Goal: Task Accomplishment & Management: Manage account settings

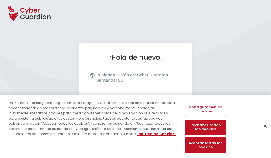
scroll to position [65, 0]
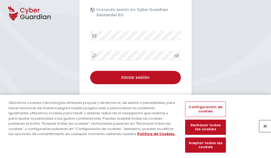
click at [262, 132] on button "Cerrar" at bounding box center [265, 126] width 12 height 12
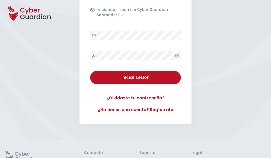
scroll to position [104, 0]
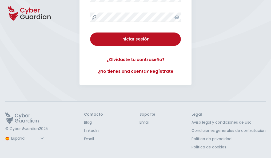
click at [90, 32] on button "Iniciar sesión" at bounding box center [135, 38] width 91 height 13
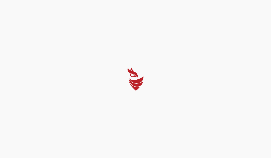
scroll to position [0, 0]
select select "English"
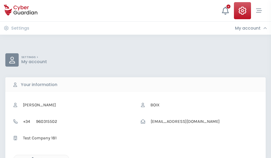
click at [31, 157] on icon "button" at bounding box center [31, 159] width 5 height 5
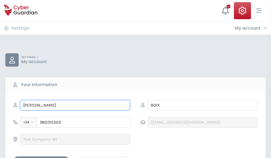
click at [75, 105] on input "MARTA" at bounding box center [75, 105] width 110 height 11
type input "M"
type input "Paulina"
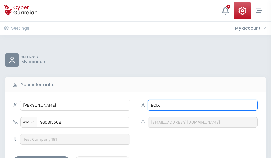
click at [202, 105] on input "BOIX" at bounding box center [202, 105] width 110 height 11
type input "B"
type input "León"
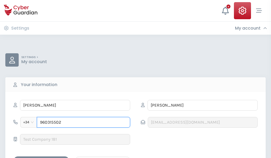
click at [83, 122] on input "960315502" at bounding box center [83, 122] width 93 height 11
type input "9"
type input "945444799"
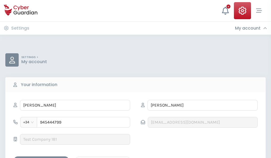
click at [41, 158] on div "Save changes" at bounding box center [41, 161] width 48 height 7
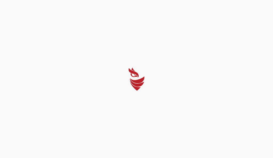
select select "English"
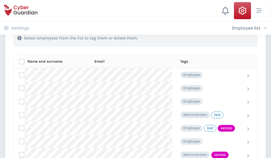
scroll to position [241, 0]
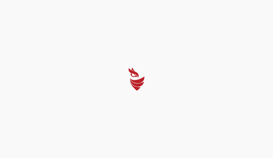
select select "English"
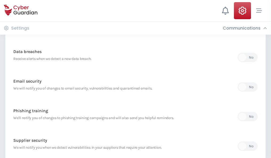
scroll to position [280, 0]
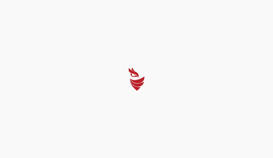
select select "English"
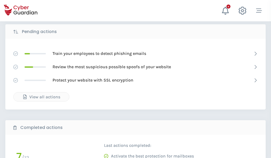
scroll to position [295, 0]
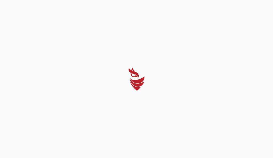
select select "English"
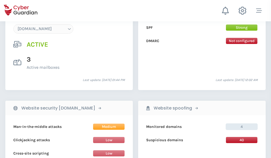
scroll to position [567, 0]
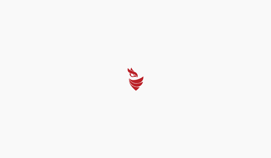
select select "English"
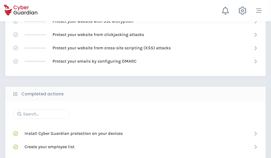
scroll to position [355, 0]
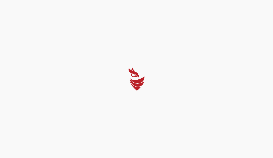
select select "English"
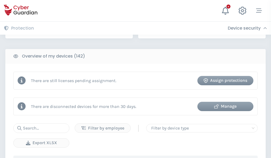
scroll to position [516, 0]
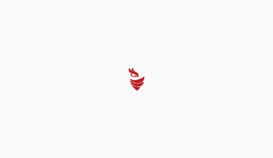
select select "English"
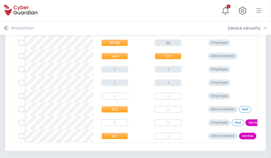
scroll to position [247, 0]
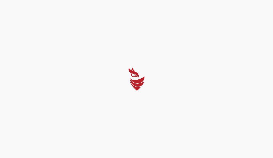
select select "English"
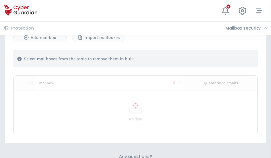
scroll to position [228, 0]
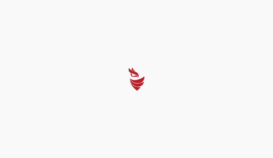
select select "English"
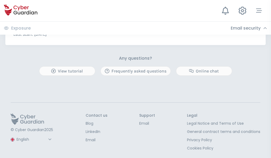
scroll to position [287, 0]
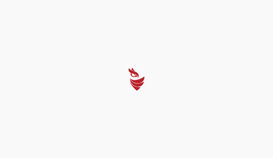
select select "English"
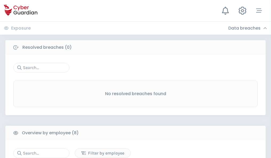
scroll to position [454, 0]
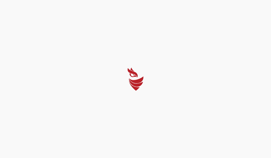
select select "English"
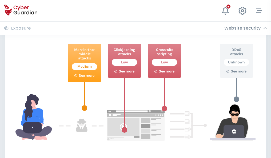
scroll to position [290, 0]
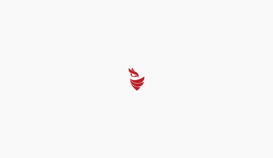
select select "English"
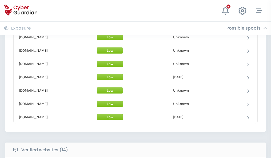
scroll to position [519, 0]
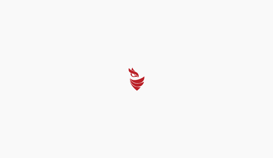
select select "English"
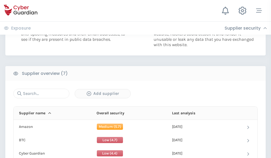
scroll to position [345, 0]
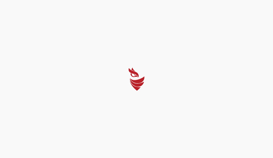
select select "English"
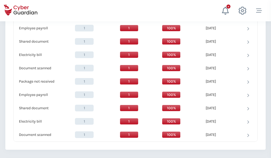
scroll to position [546, 0]
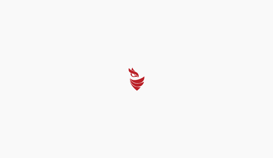
select select "English"
